Goal: Task Accomplishment & Management: Manage account settings

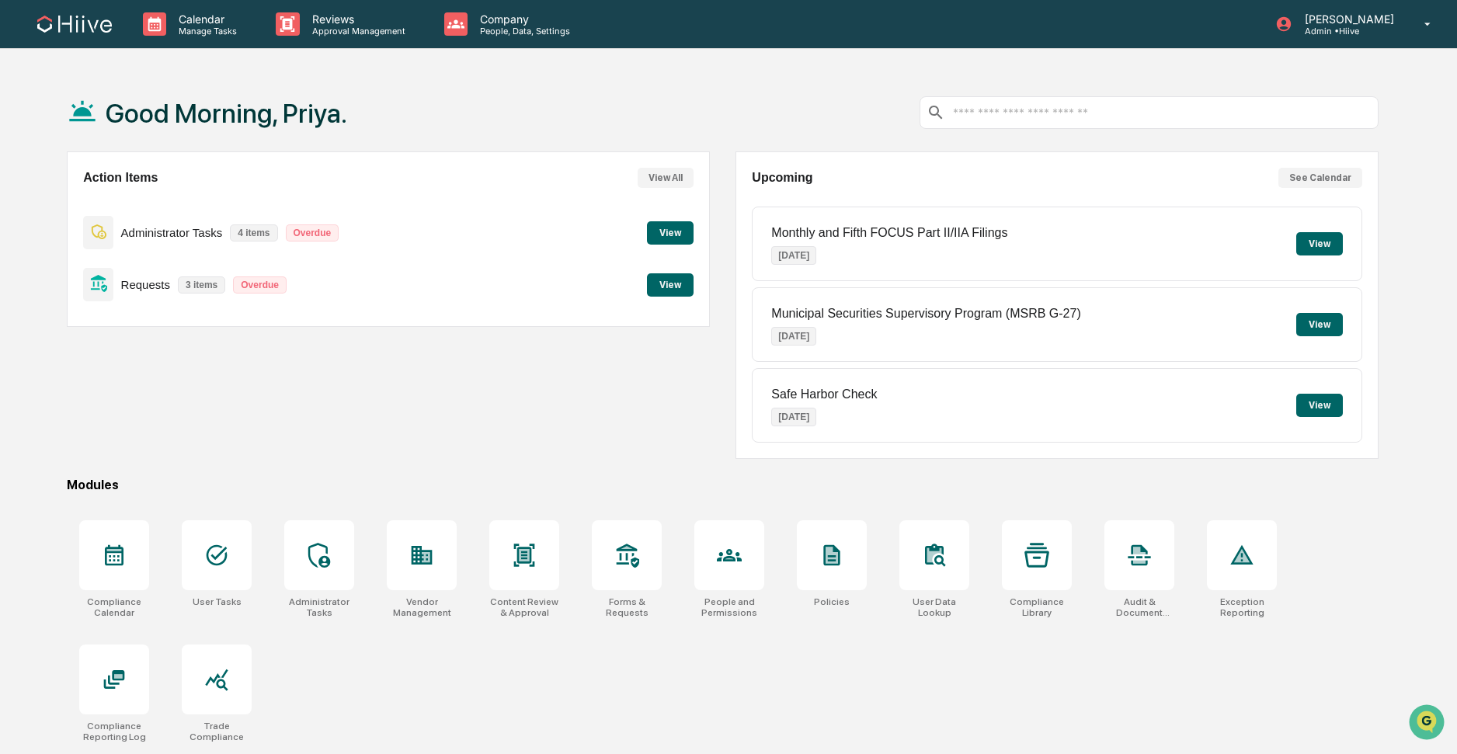
click at [675, 285] on button "View" at bounding box center [670, 284] width 47 height 23
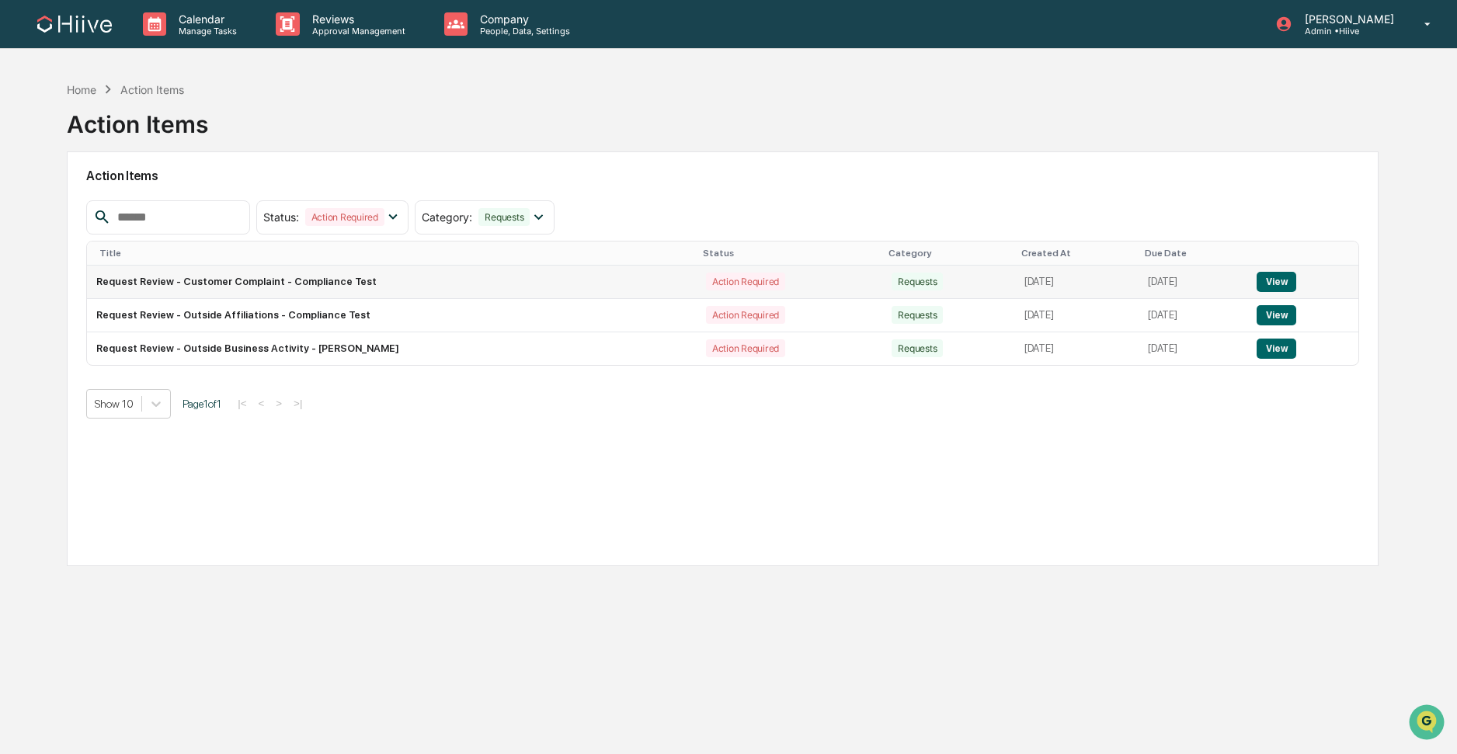
click at [1283, 281] on button "View" at bounding box center [1276, 282] width 40 height 20
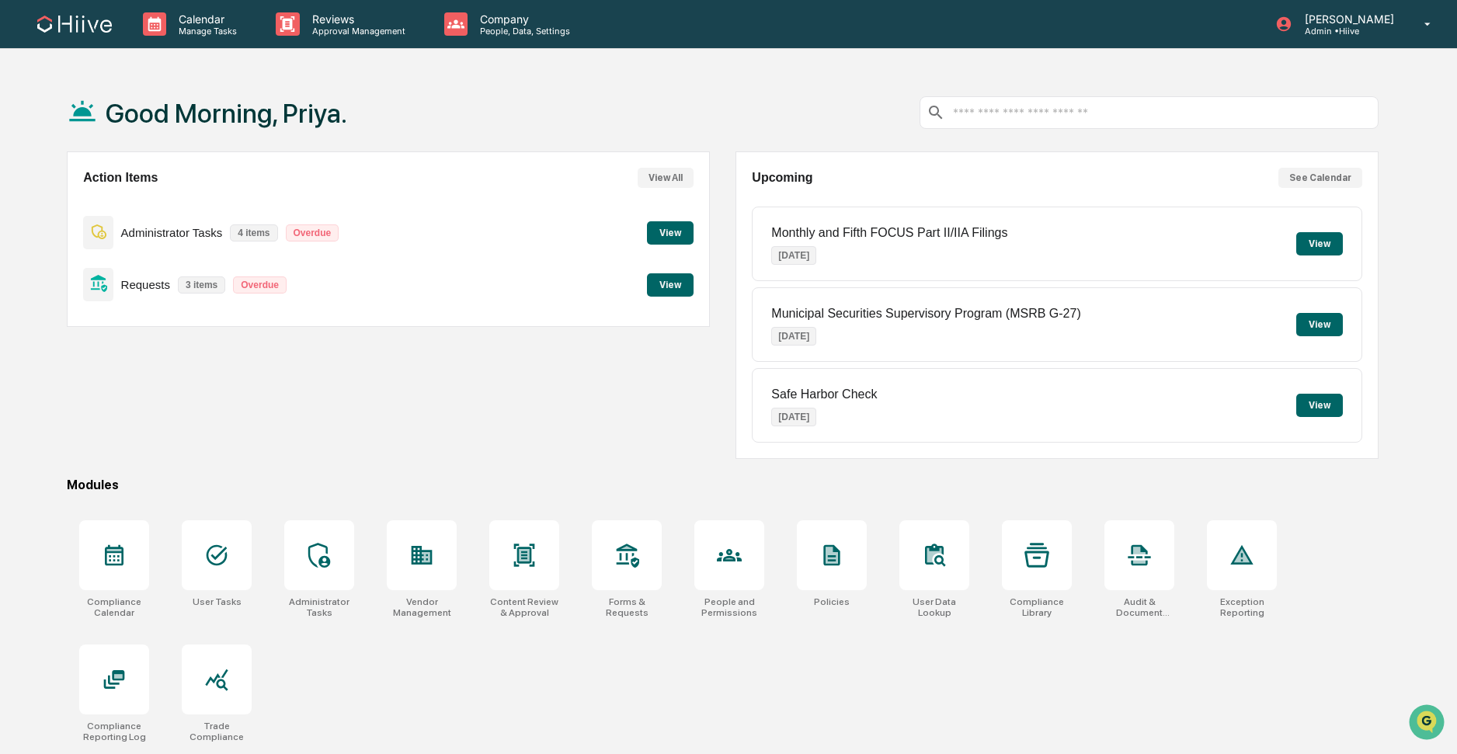
click at [669, 291] on button "View" at bounding box center [670, 284] width 47 height 23
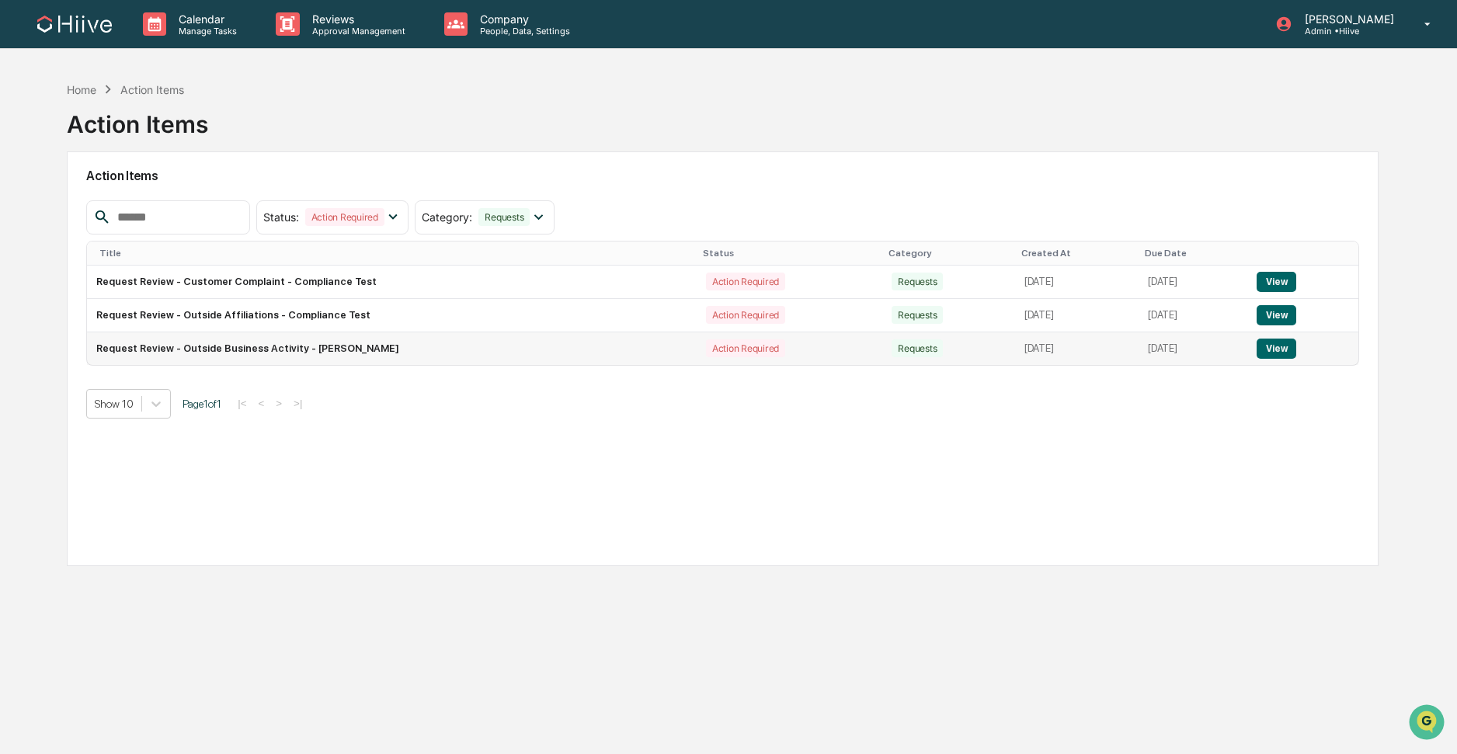
click at [1276, 348] on button "View" at bounding box center [1276, 349] width 40 height 20
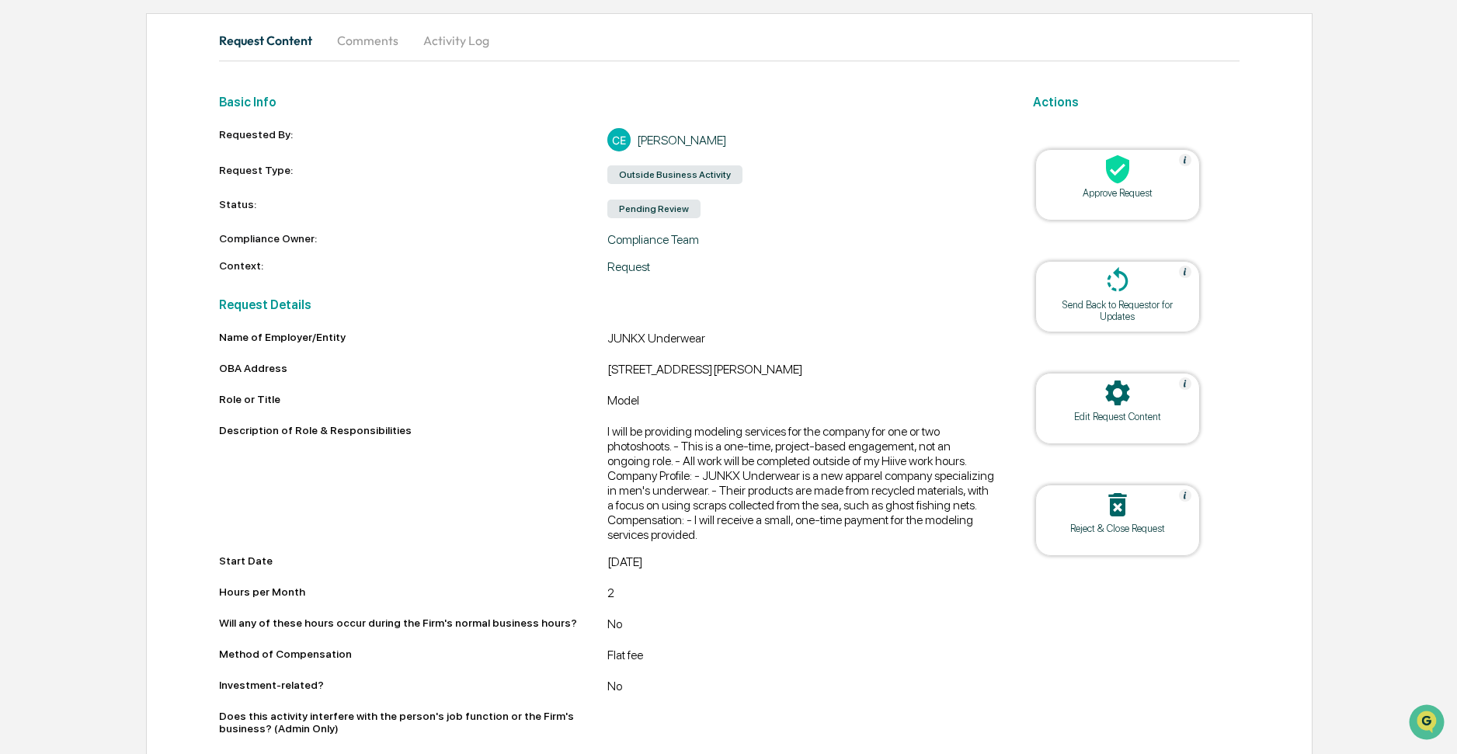
scroll to position [185, 0]
